Goal: Contribute content: Add original content to the website for others to see

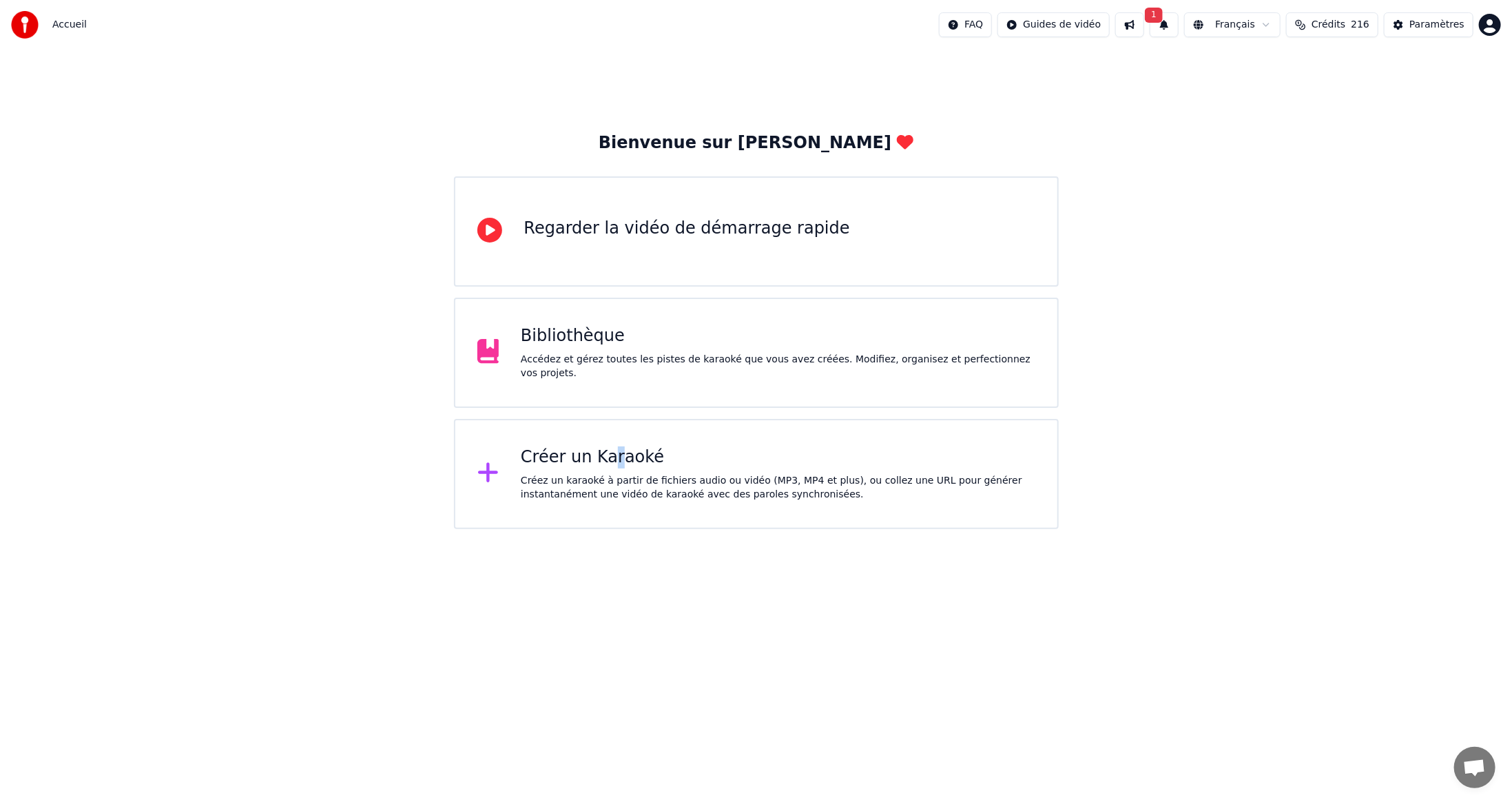
click at [609, 468] on div "Créer un Karaoké" at bounding box center [778, 457] width 515 height 22
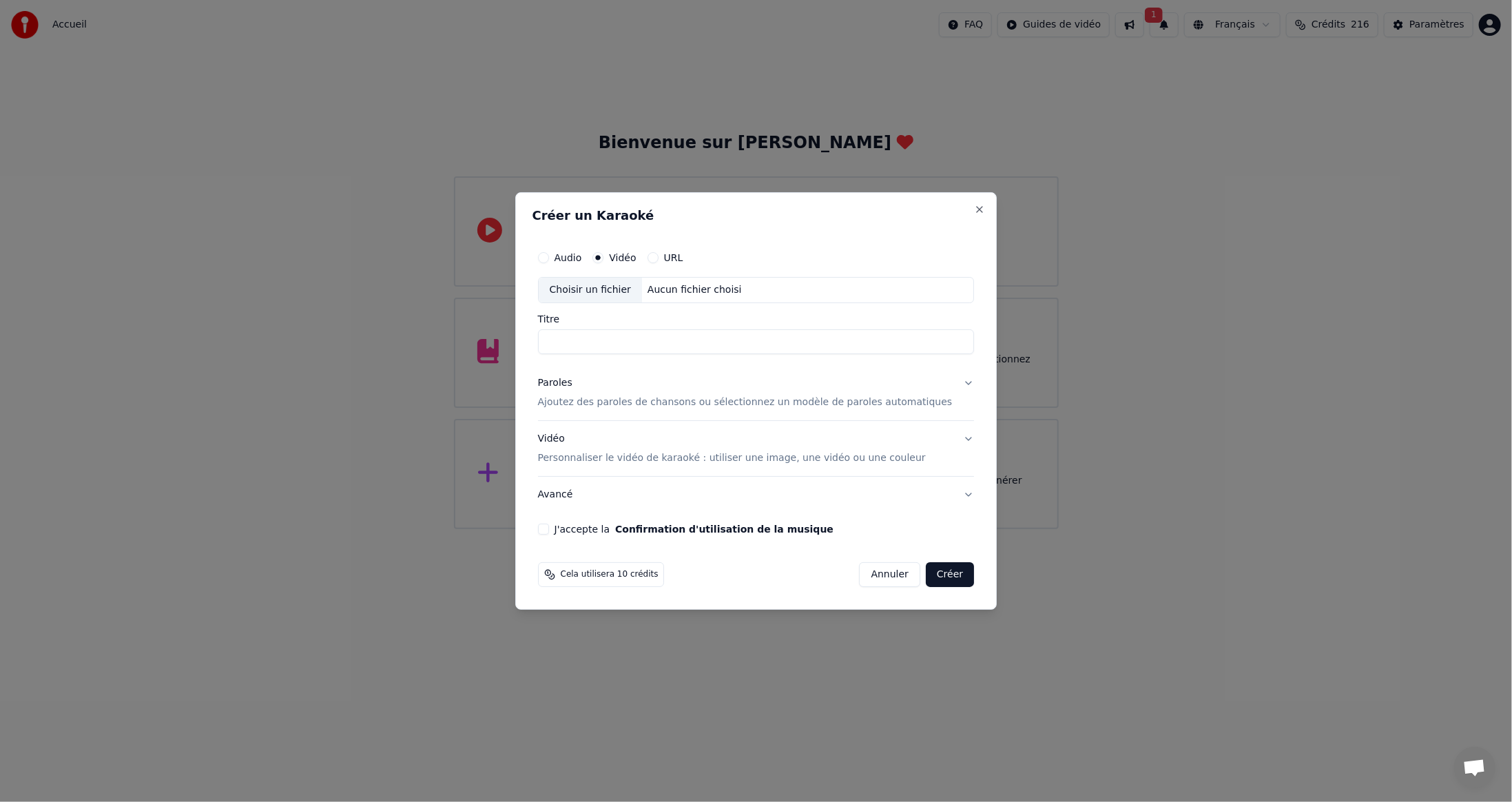
click at [604, 291] on div "Choisir un fichier" at bounding box center [590, 290] width 103 height 25
type input "**********"
click at [549, 530] on button "J'accepte la Confirmation d'utilisation de la musique" at bounding box center [544, 529] width 11 height 11
click at [929, 576] on button "Créer" at bounding box center [950, 575] width 49 height 25
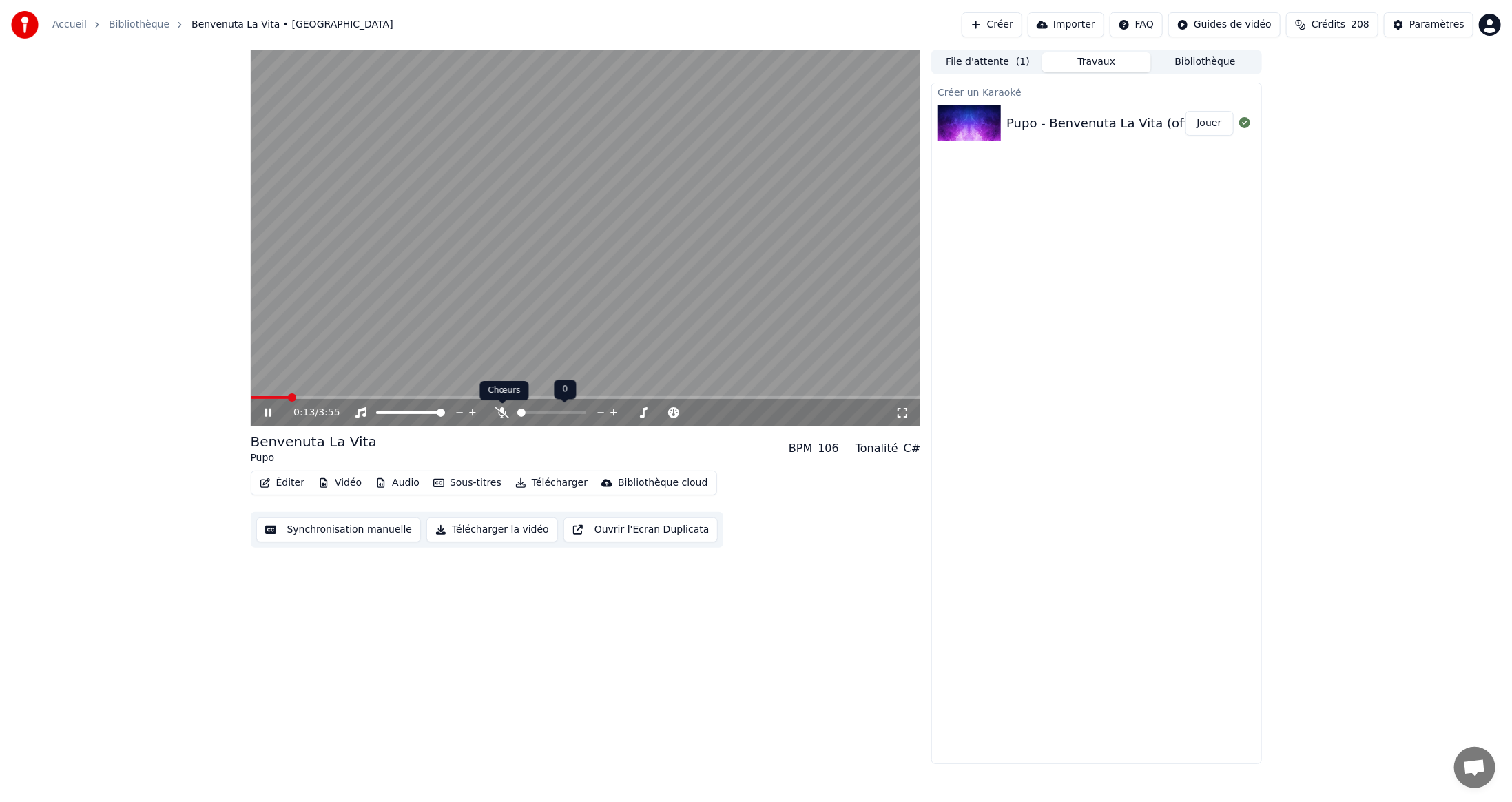
click at [501, 413] on icon at bounding box center [502, 412] width 14 height 11
click at [503, 412] on icon at bounding box center [502, 412] width 8 height 11
click at [778, 214] on video at bounding box center [586, 238] width 670 height 377
